Goal: Find specific page/section: Find specific page/section

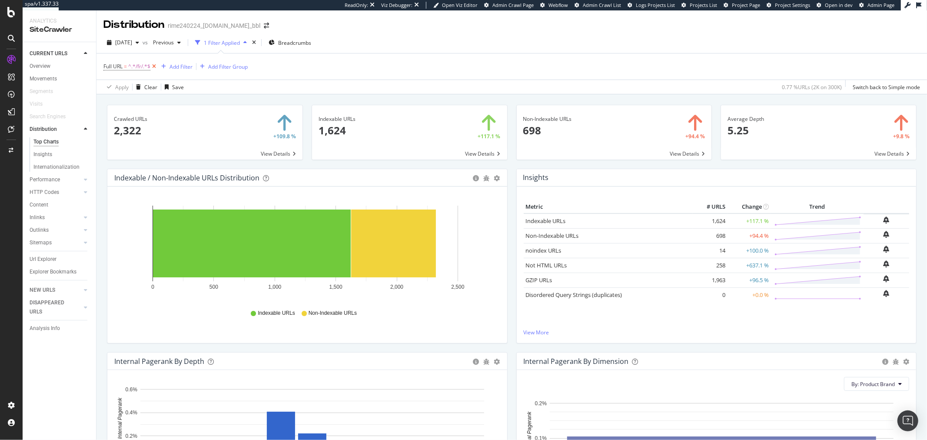
click at [157, 68] on icon at bounding box center [153, 66] width 7 height 9
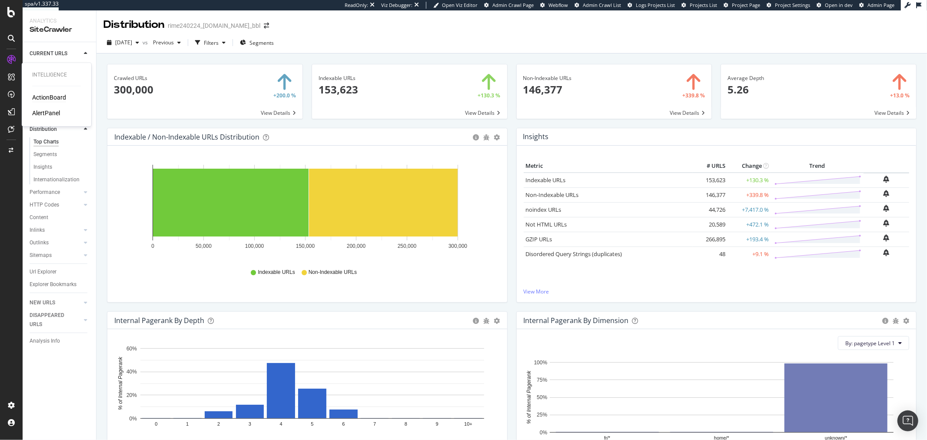
click at [58, 98] on div "ActionBoard" at bounding box center [49, 97] width 34 height 9
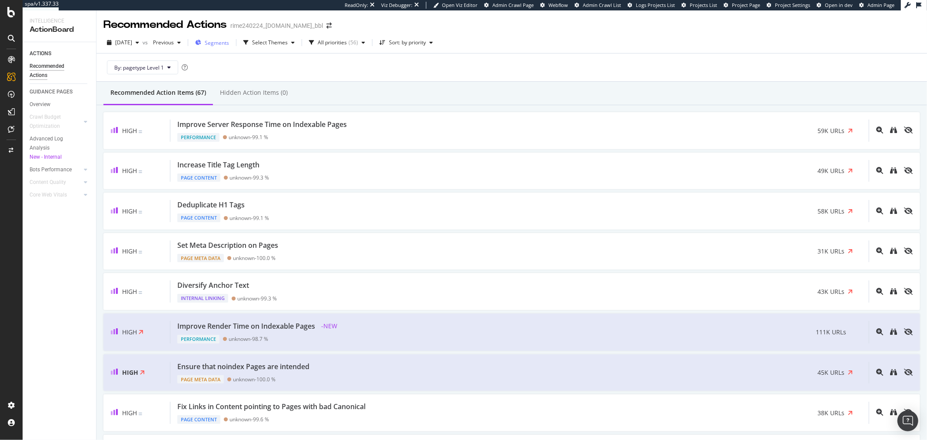
click at [229, 36] on div "Segments" at bounding box center [212, 42] width 34 height 13
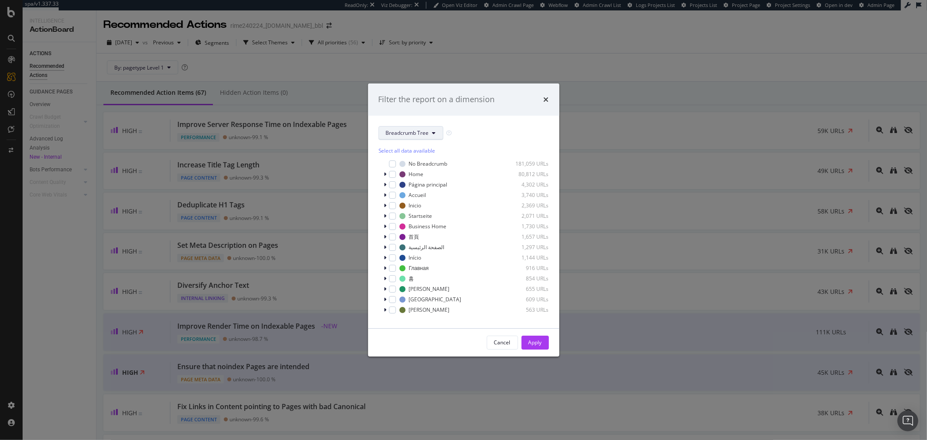
click at [416, 134] on span "Breadcrumb Tree" at bounding box center [407, 132] width 43 height 7
click at [417, 165] on span "pagetype" at bounding box center [414, 164] width 56 height 8
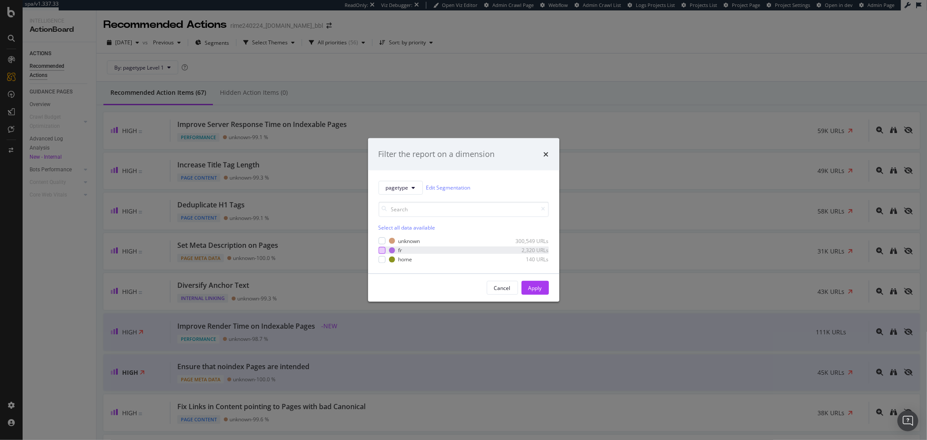
click at [381, 251] on div "modal" at bounding box center [381, 249] width 7 height 7
click at [541, 285] on div "Apply" at bounding box center [534, 287] width 13 height 7
